Goal: Information Seeking & Learning: Learn about a topic

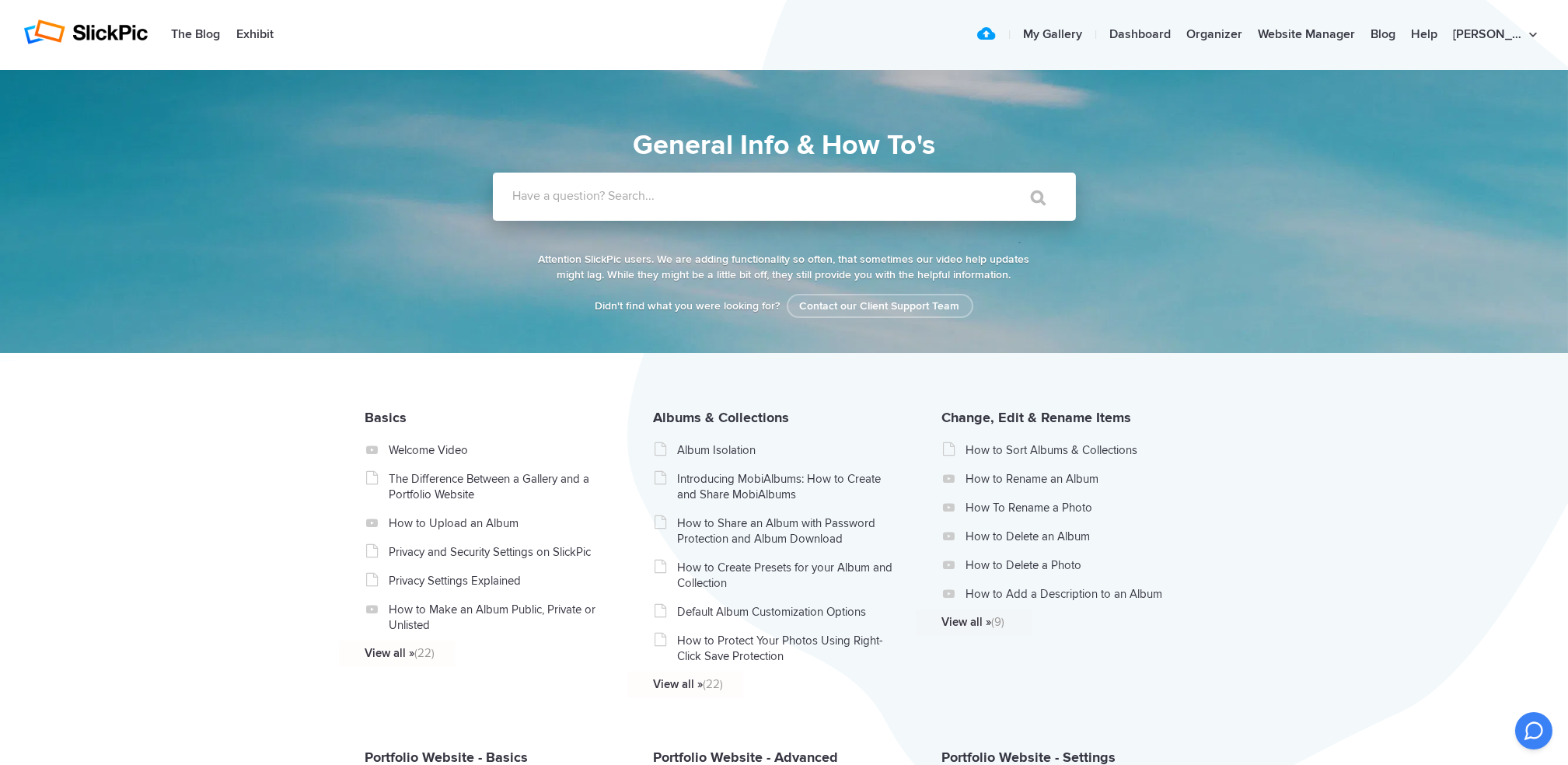
click at [673, 197] on label "Have a question? Search..." at bounding box center [805, 196] width 583 height 16
click at [673, 197] on input "Have a question? Search..." at bounding box center [752, 197] width 520 height 49
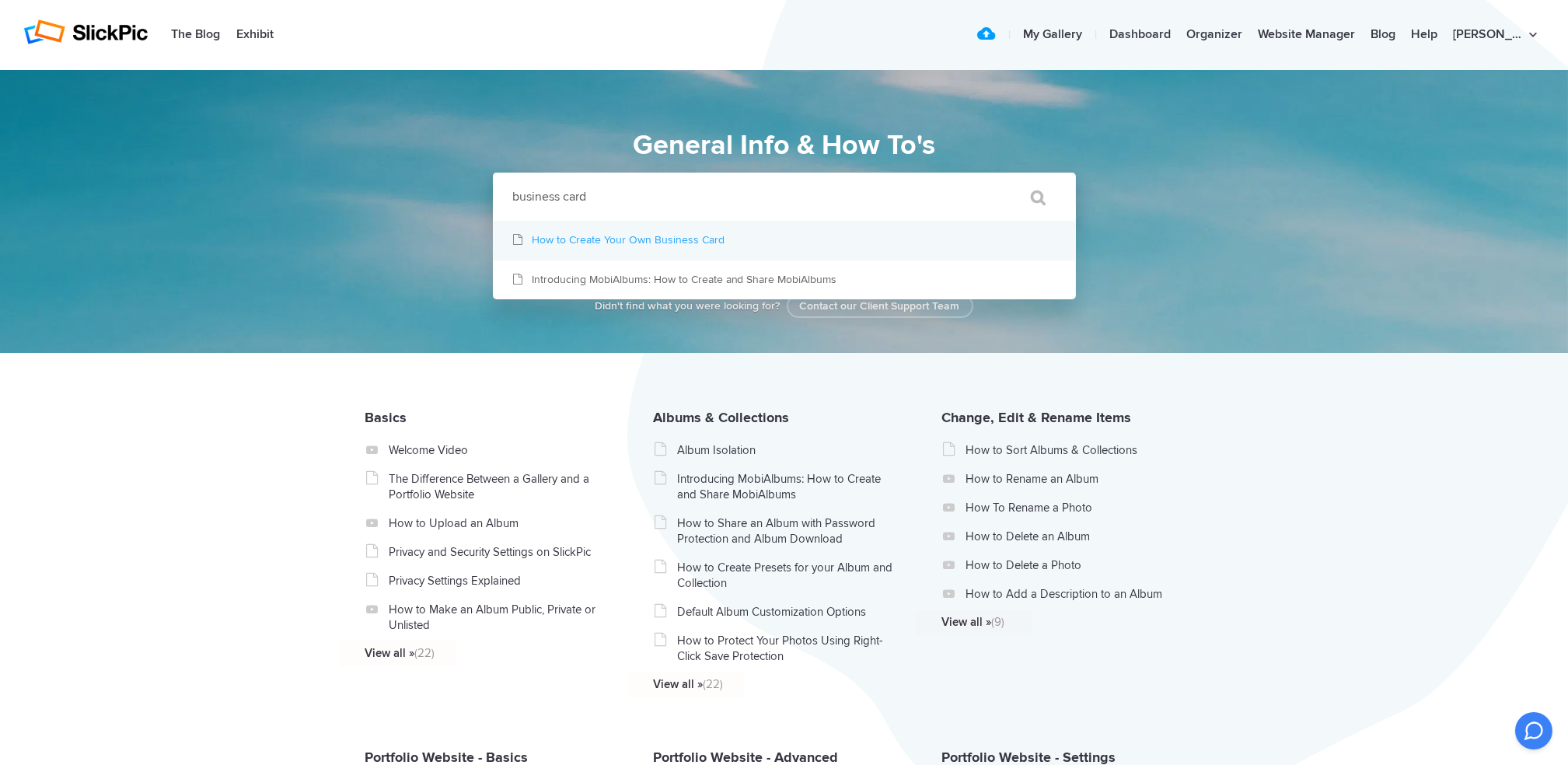
type input "business card"
click at [663, 248] on link "How to Create Your Own Business Card" at bounding box center [784, 241] width 583 height 39
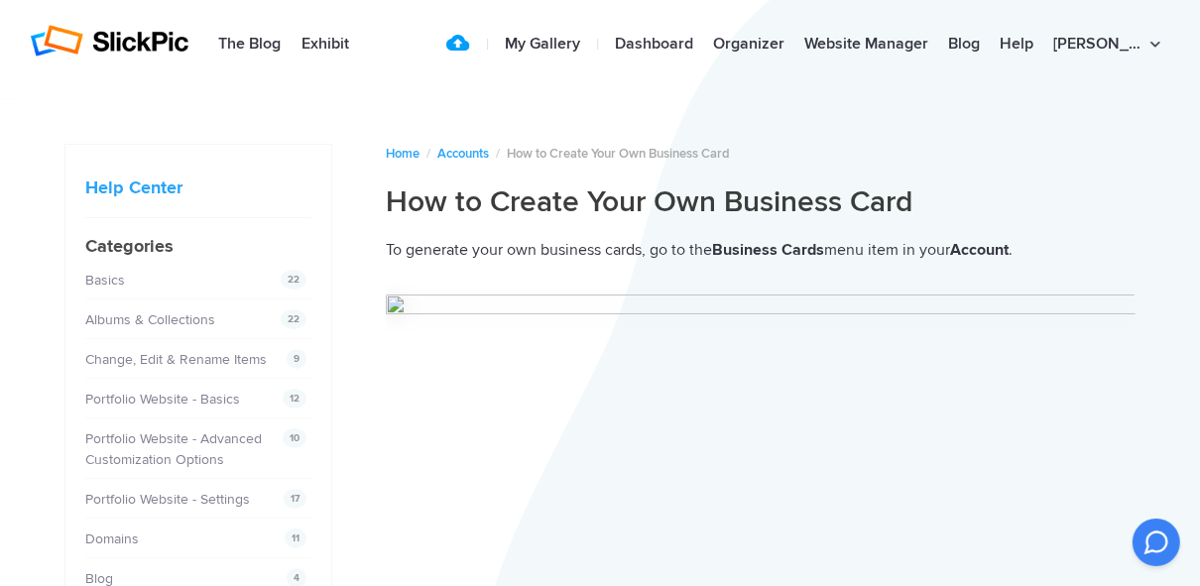
drag, startPoint x: 1913, startPoint y: 3, endPoint x: 804, endPoint y: 122, distance: 1115.5
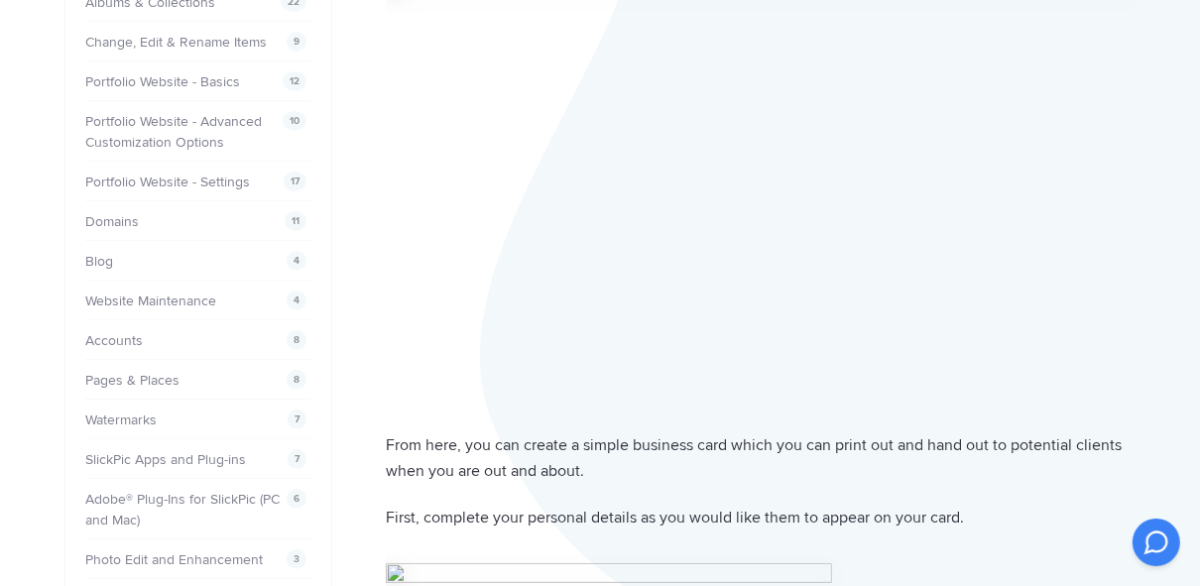
scroll to position [238, 0]
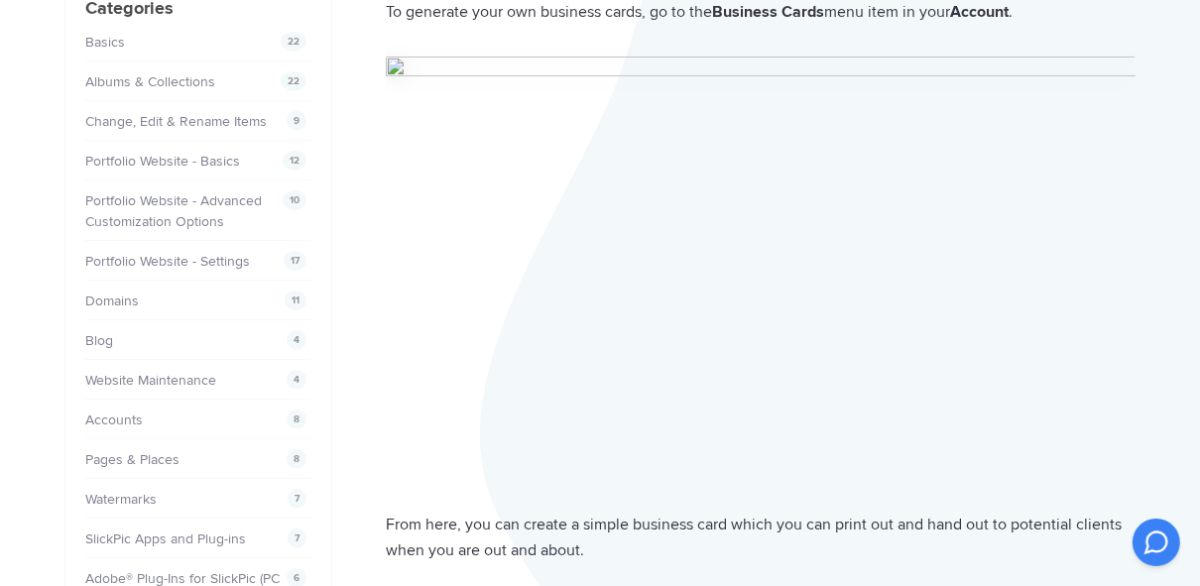
click at [734, 168] on img at bounding box center [761, 269] width 750 height 424
click at [837, 170] on img at bounding box center [761, 269] width 750 height 424
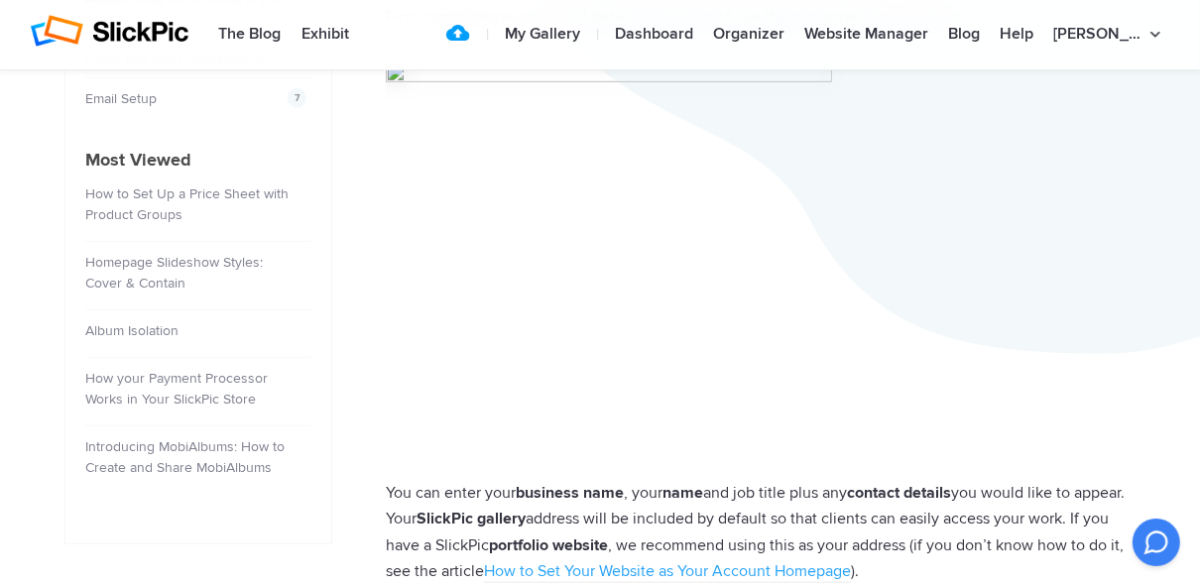
scroll to position [794, 0]
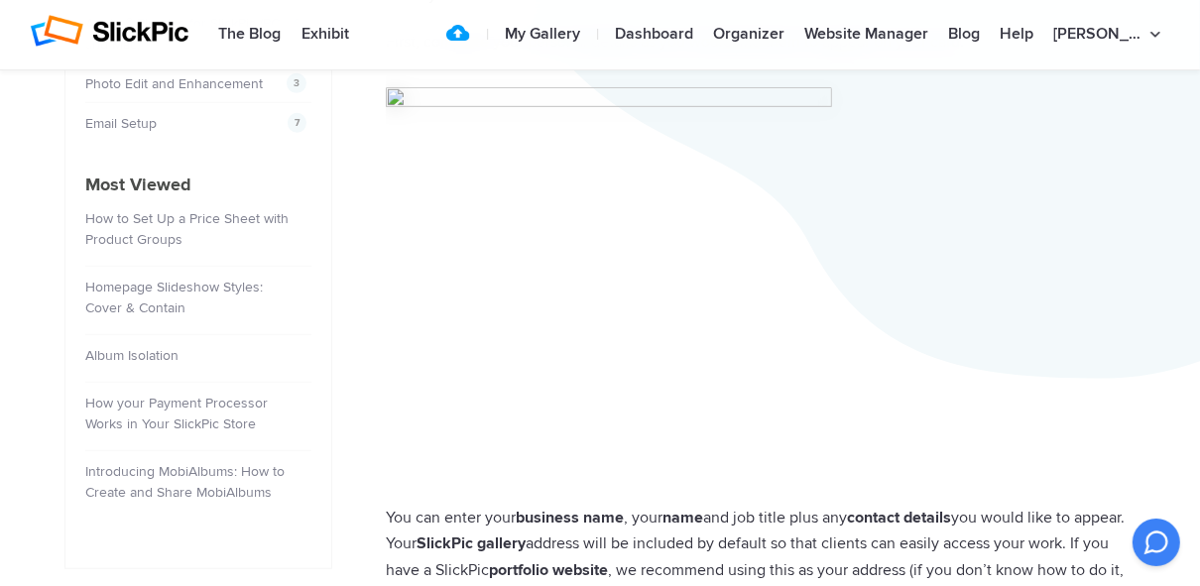
click at [503, 121] on img at bounding box center [609, 280] width 446 height 386
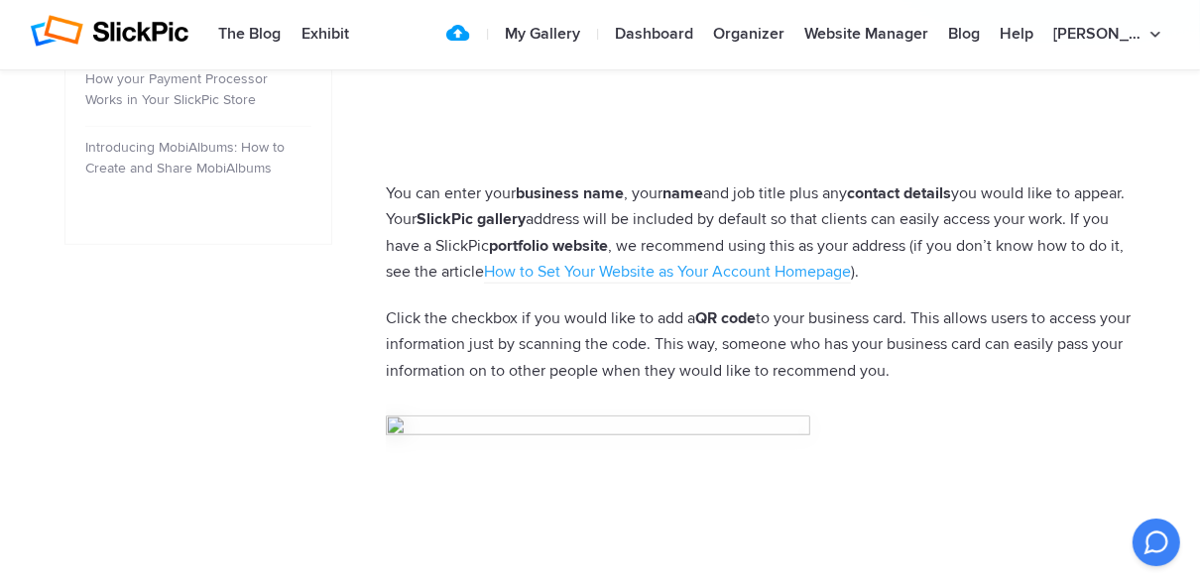
scroll to position [1111, 0]
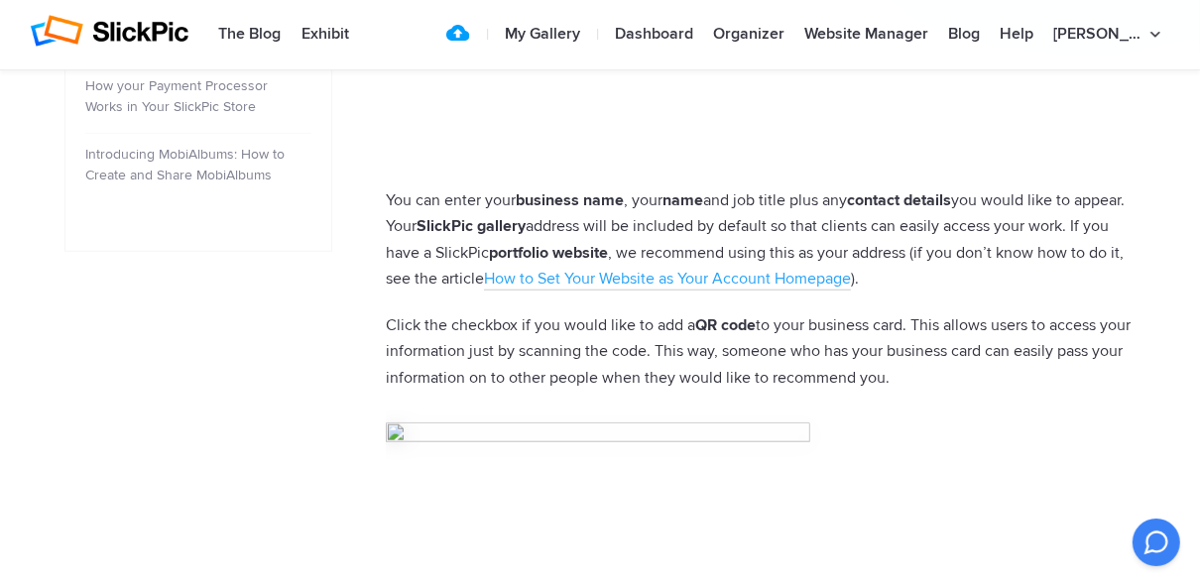
click at [667, 291] on link "How to Set Your Website as Your Account Homepage" at bounding box center [667, 280] width 367 height 22
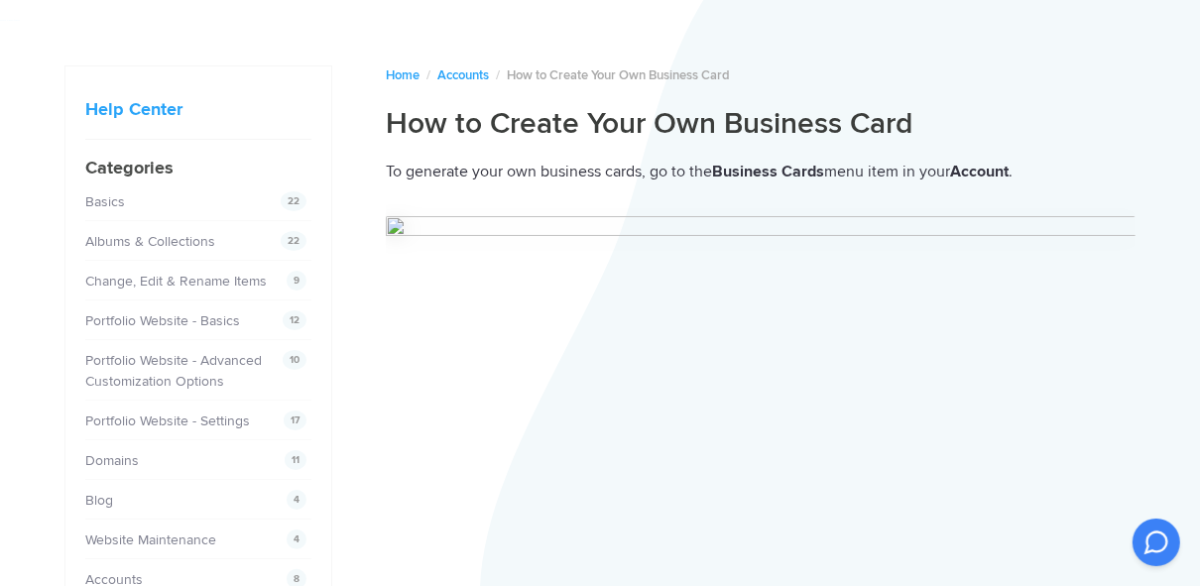
scroll to position [79, 0]
click at [472, 76] on link "Accounts" at bounding box center [463, 74] width 52 height 16
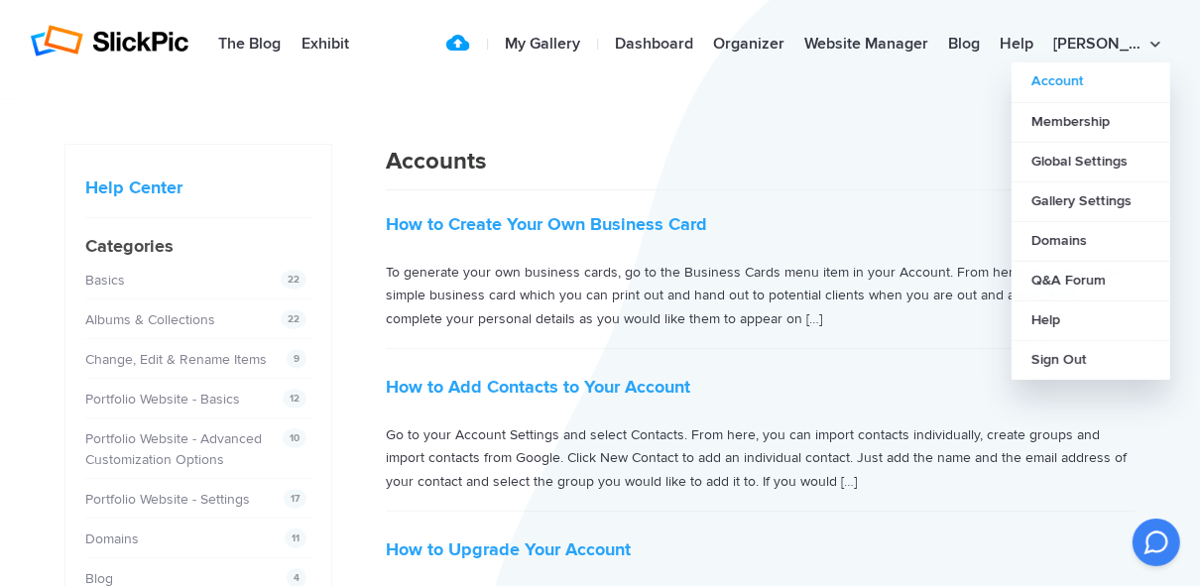
click at [1119, 82] on link "Account" at bounding box center [1091, 82] width 159 height 40
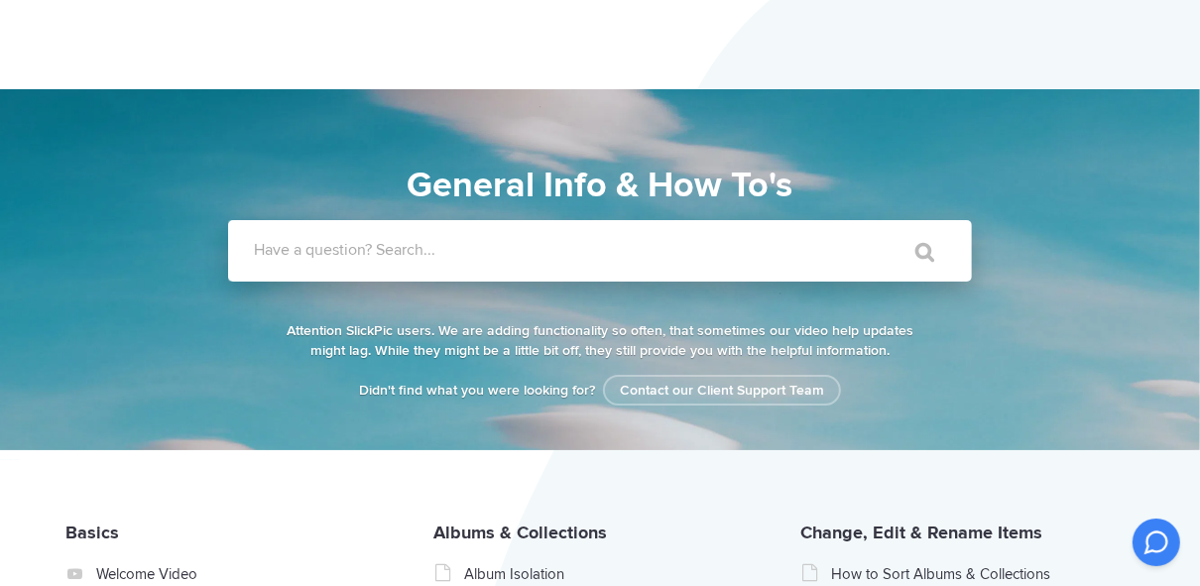
click at [319, 256] on label "Have a question? Search..." at bounding box center [626, 250] width 744 height 20
click at [319, 256] on input "Have a question? Search..." at bounding box center [559, 251] width 663 height 62
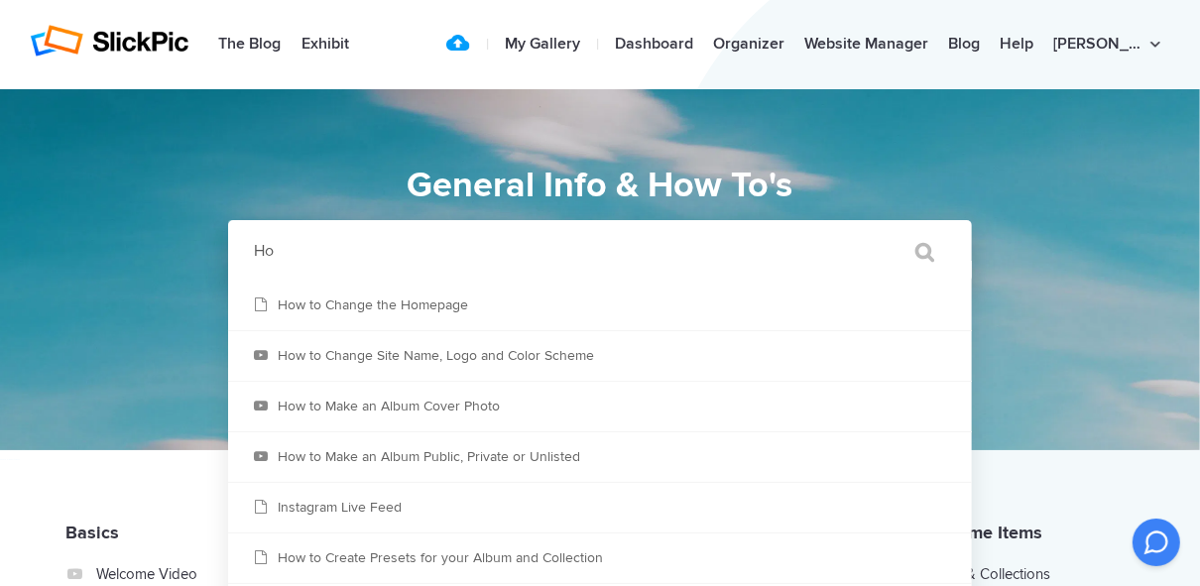
type input "H"
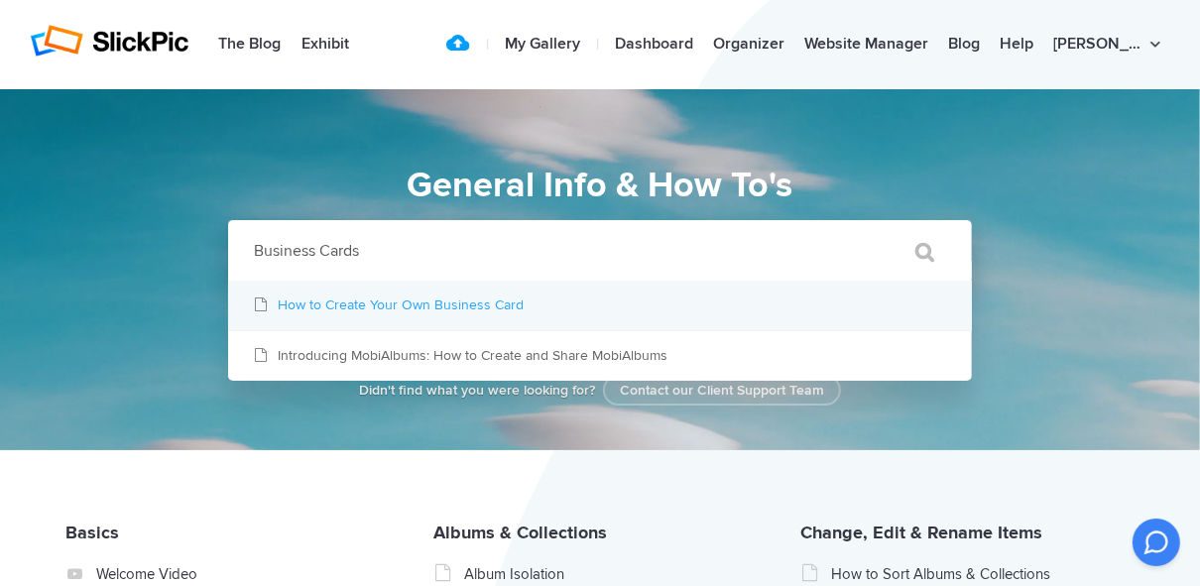
type input "Business Cards"
click at [385, 308] on link "How to Create Your Own Business Card" at bounding box center [600, 306] width 744 height 50
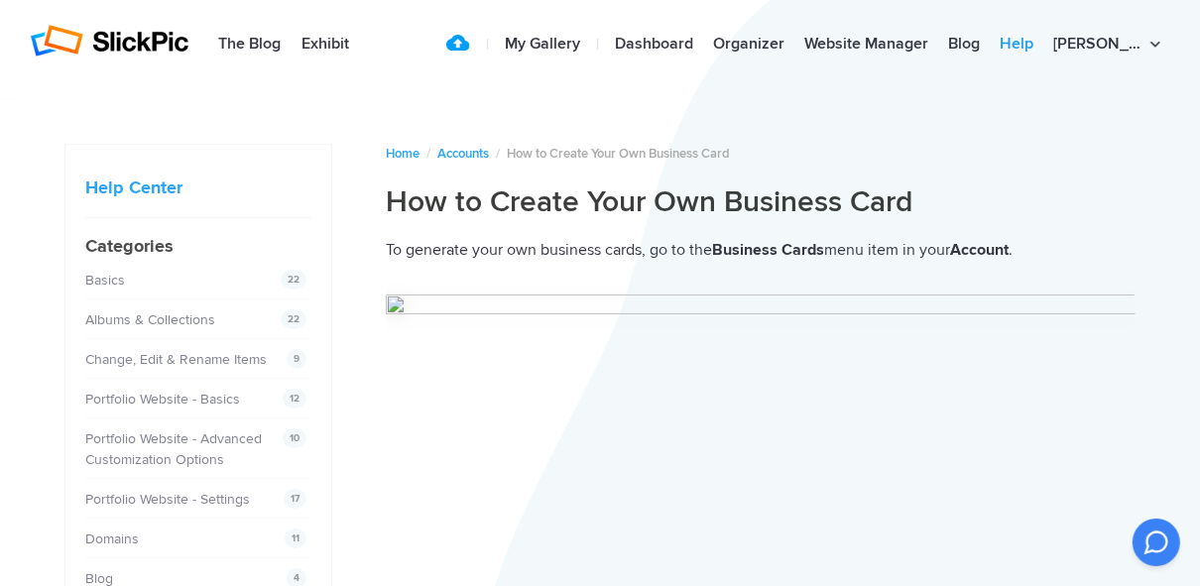
click at [1044, 43] on link "Help" at bounding box center [1017, 45] width 54 height 40
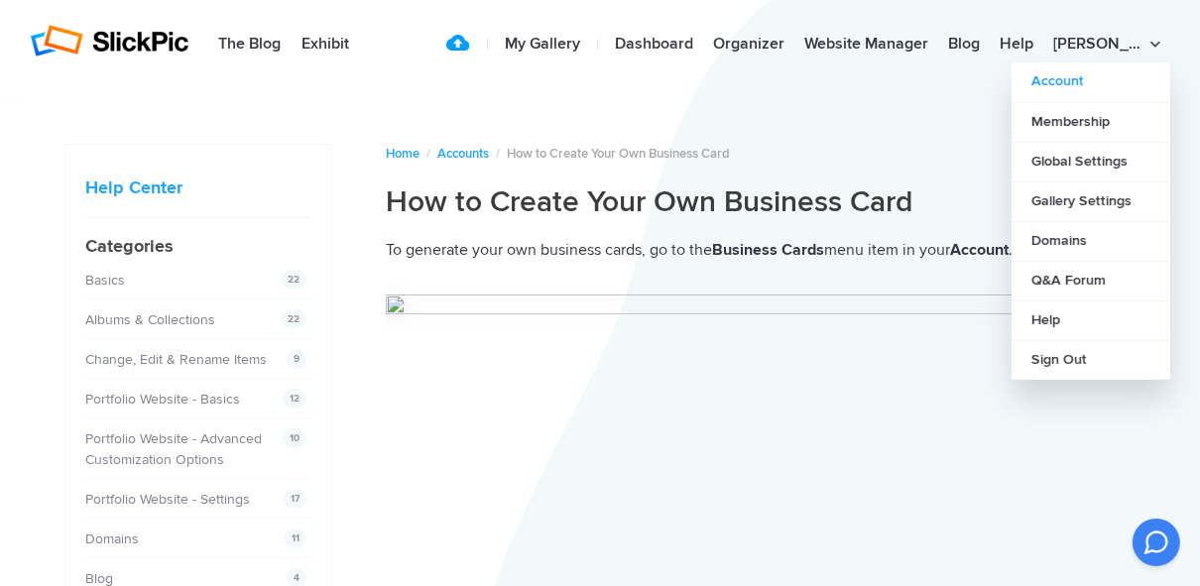
click at [1079, 83] on link "Account" at bounding box center [1091, 82] width 159 height 40
